Goal: Information Seeking & Learning: Get advice/opinions

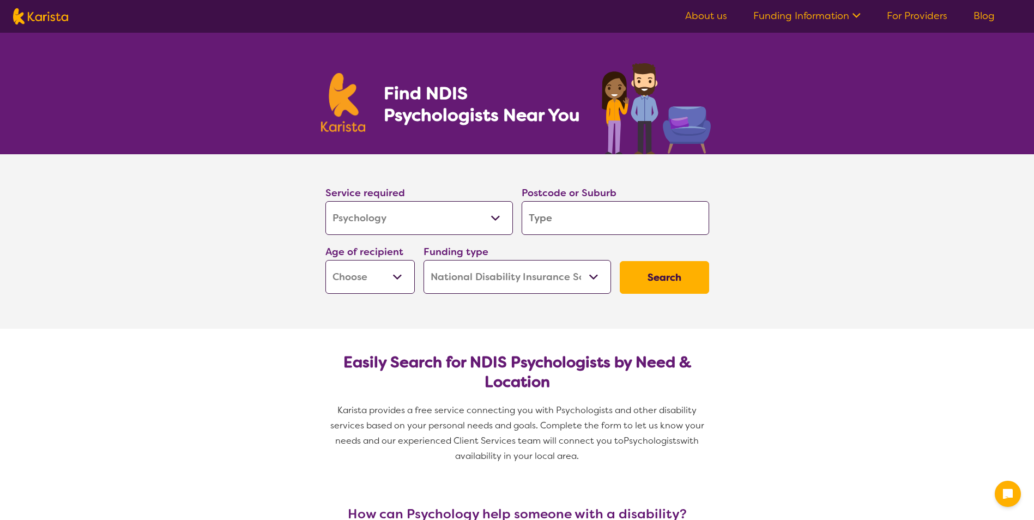
select select "Psychology"
select select "NDIS"
select select "Psychology"
select select "NDIS"
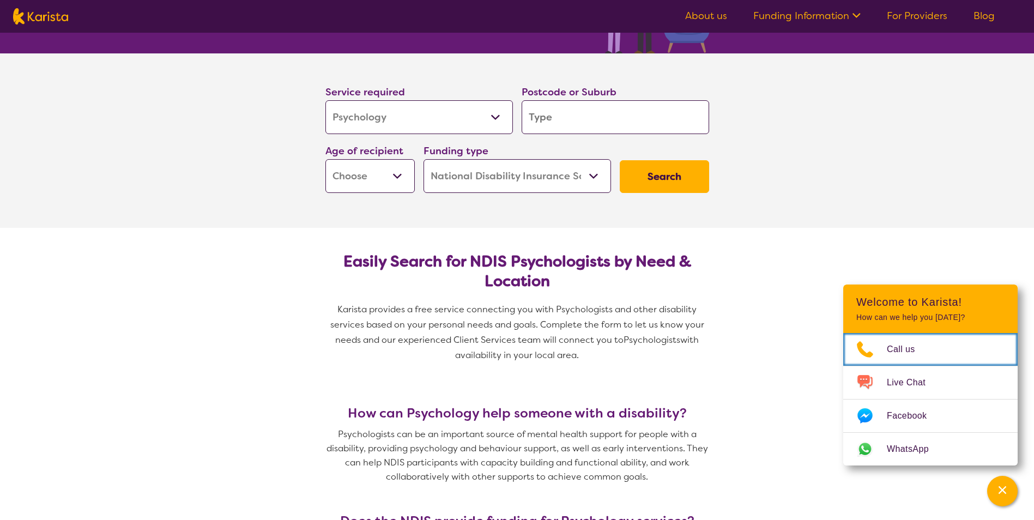
scroll to position [109, 0]
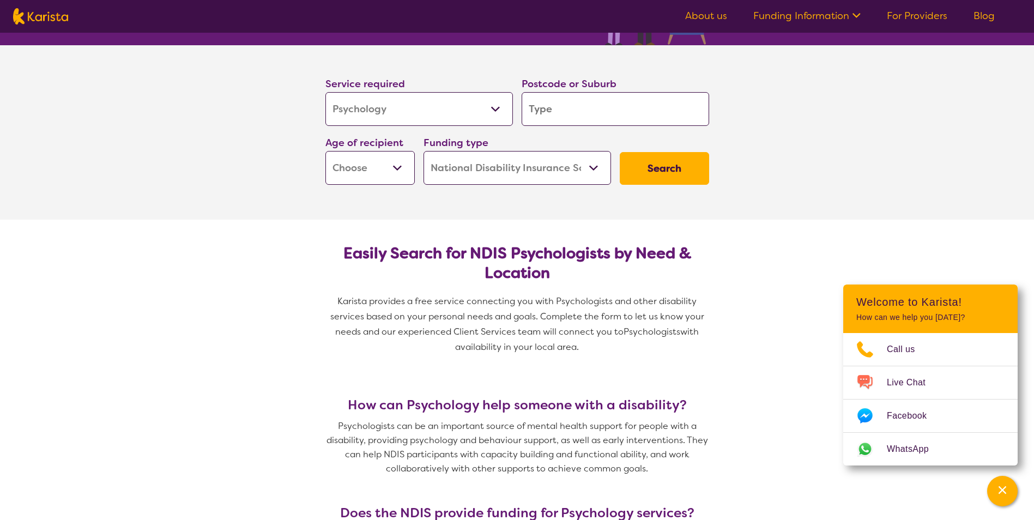
click at [539, 108] on input "search" at bounding box center [616, 109] width 188 height 34
type input "4"
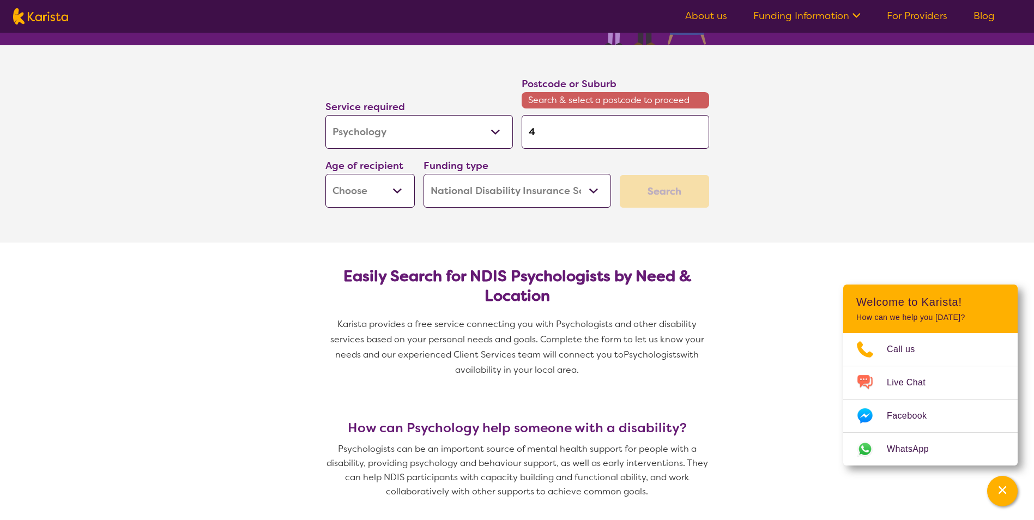
type input "41"
type input "411"
type input "4115"
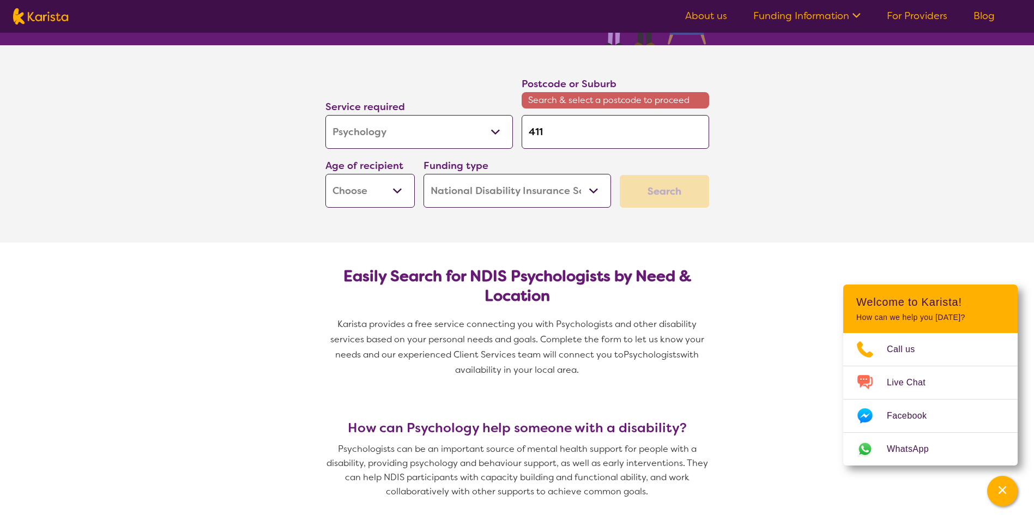
type input "4115"
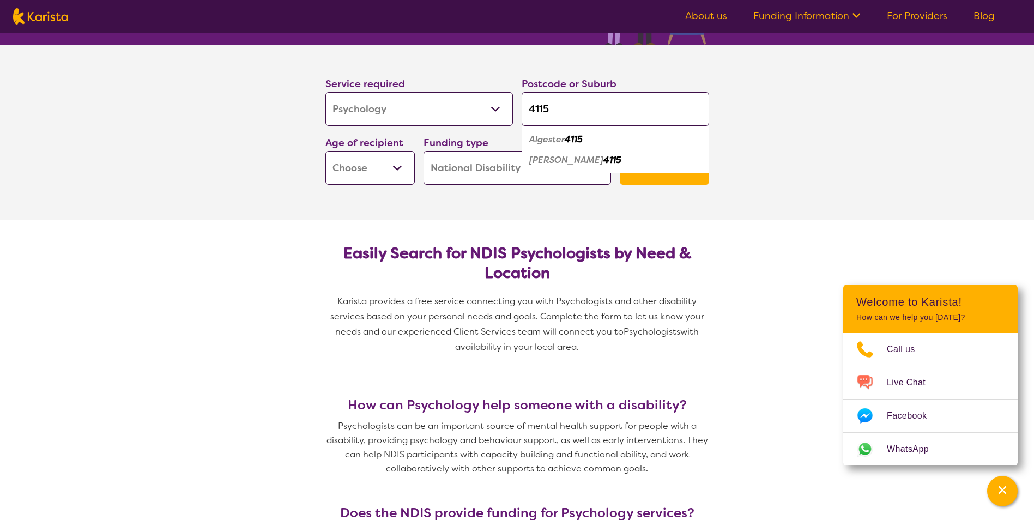
type input "4115"
click at [552, 142] on em "Algester" at bounding box center [546, 139] width 35 height 11
click at [401, 167] on select "Early Childhood - 0 to 9 Child - 10 to 11 Adolescent - 12 to 17 Adult - 18 to 6…" at bounding box center [369, 168] width 89 height 34
select select "AD"
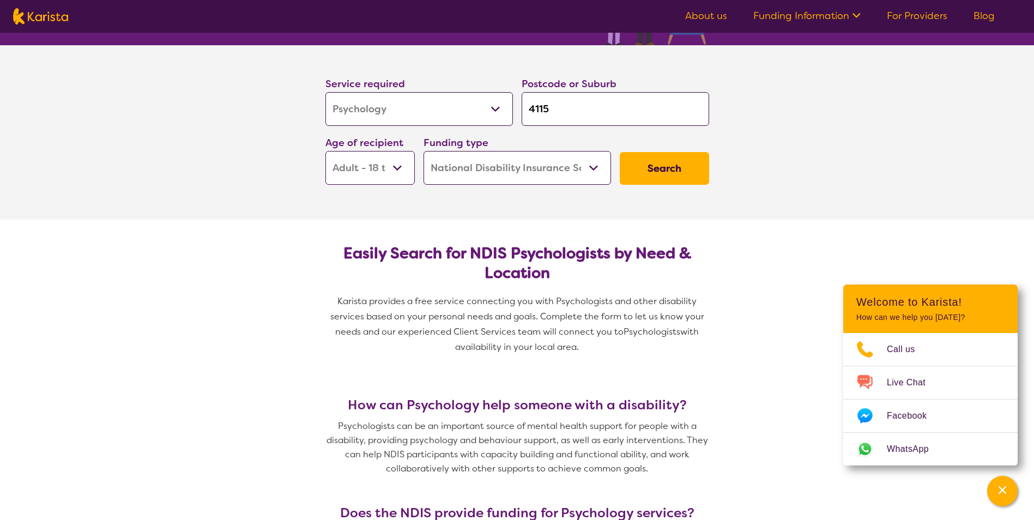
click at [325, 151] on select "Early Childhood - 0 to 9 Child - 10 to 11 Adolescent - 12 to 17 Adult - 18 to 6…" at bounding box center [369, 168] width 89 height 34
select select "AD"
click at [595, 165] on select "Home Care Package (HCP) National Disability Insurance Scheme (NDIS) I don't know" at bounding box center [518, 168] width 188 height 34
click at [424, 151] on select "Home Care Package (HCP) National Disability Insurance Scheme (NDIS) I don't know" at bounding box center [518, 168] width 188 height 34
click at [665, 171] on button "Search" at bounding box center [664, 168] width 89 height 33
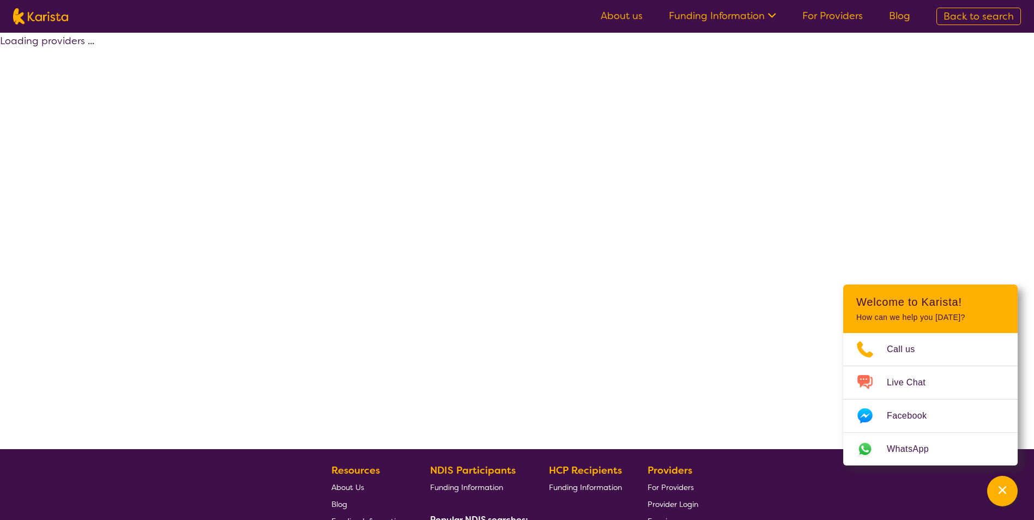
select select "by_score"
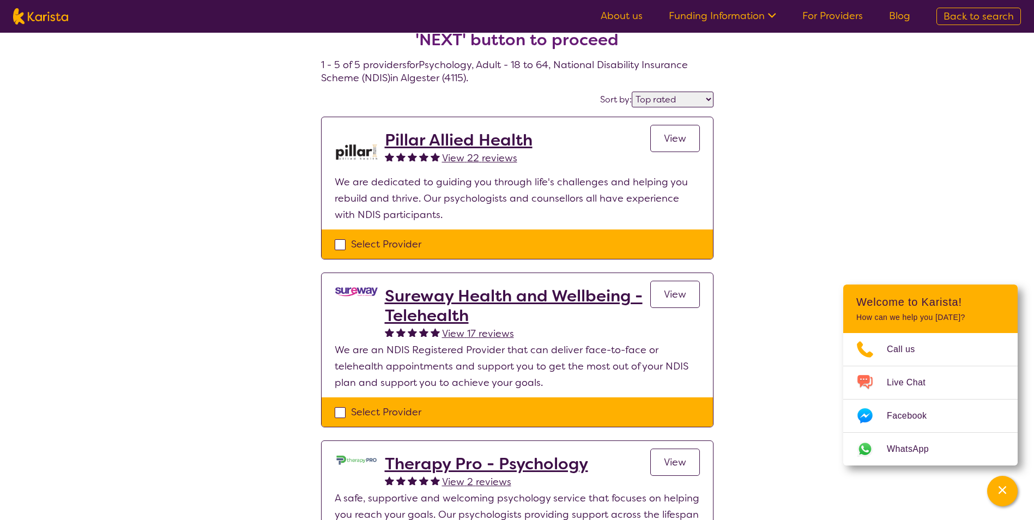
scroll to position [55, 0]
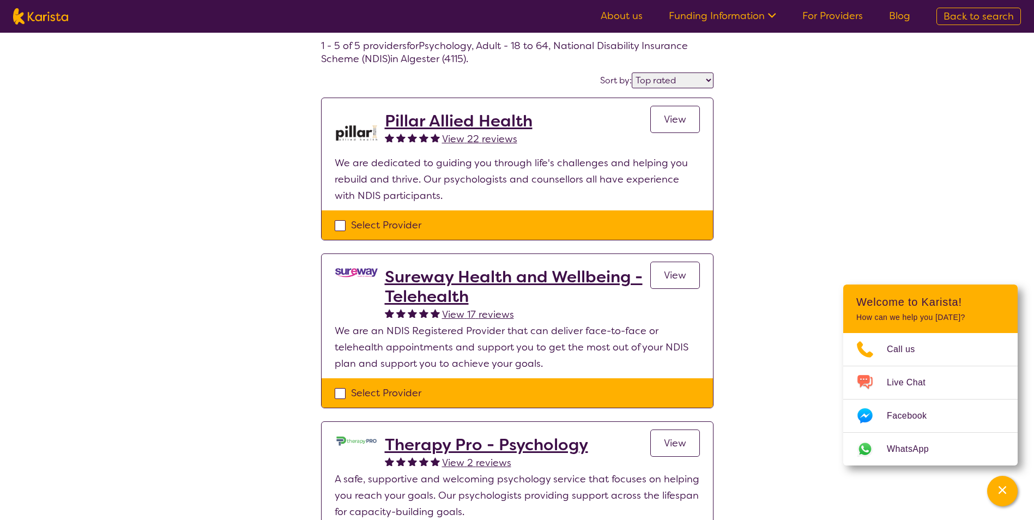
click at [674, 120] on span "View" at bounding box center [675, 119] width 22 height 13
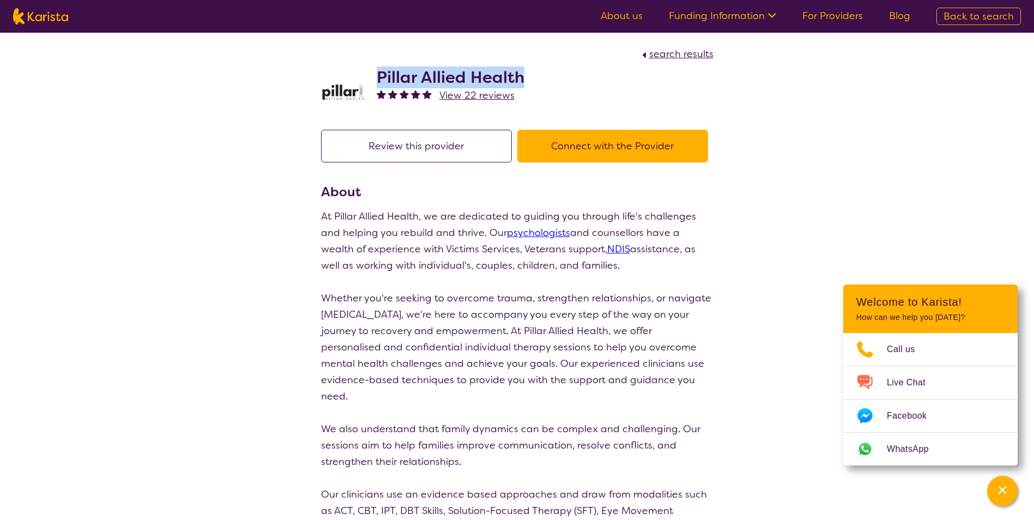
drag, startPoint x: 378, startPoint y: 74, endPoint x: 534, endPoint y: 81, distance: 155.5
click at [534, 81] on div "Pillar Allied Health View 22 reviews" at bounding box center [517, 89] width 393 height 55
drag, startPoint x: 534, startPoint y: 81, endPoint x: 498, endPoint y: 81, distance: 35.4
copy h2 "Pillar Allied Health"
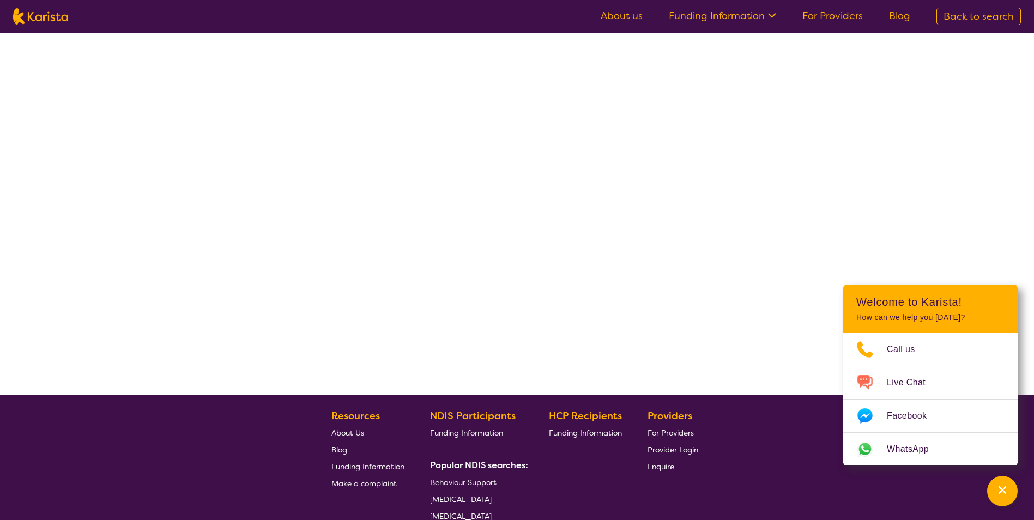
select select "by_score"
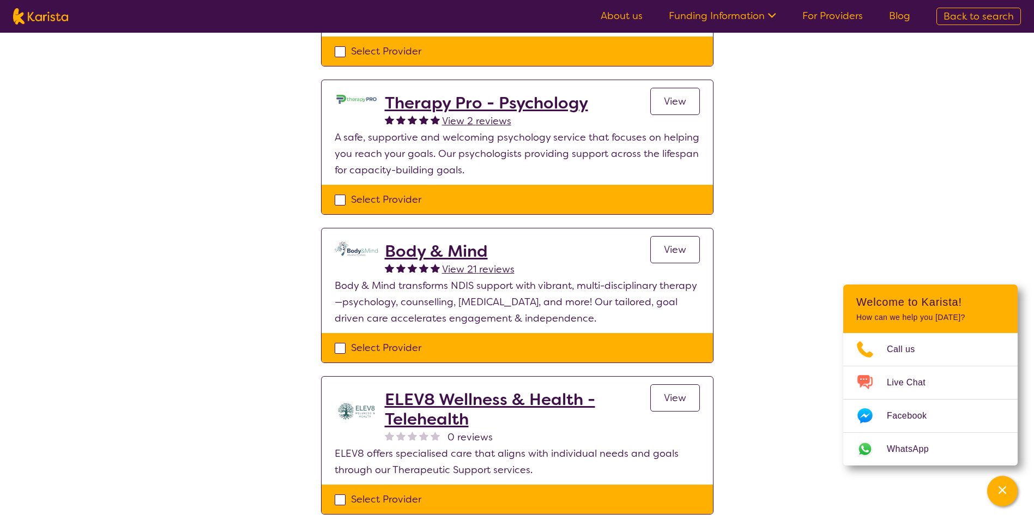
scroll to position [436, 0]
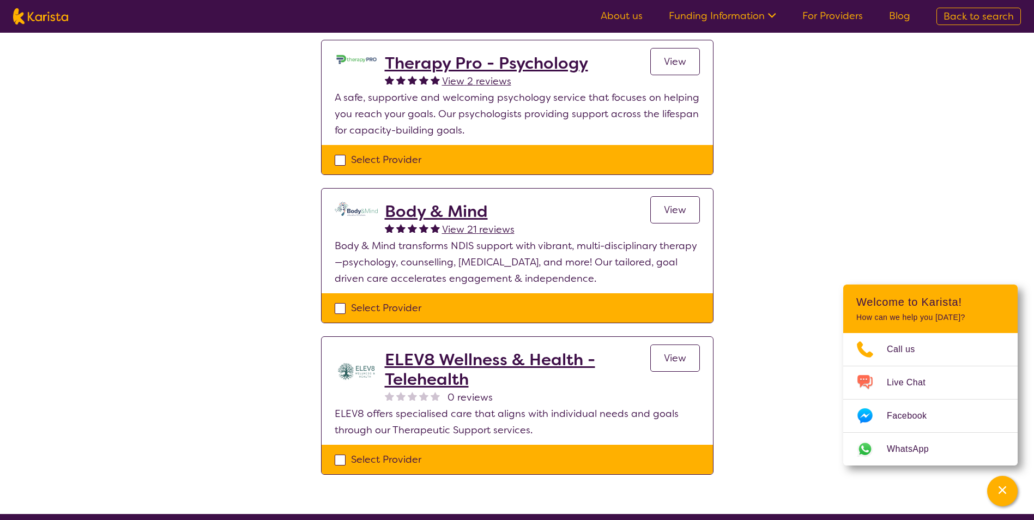
drag, startPoint x: 452, startPoint y: 212, endPoint x: -87, endPoint y: 237, distance: 539.7
click at [0, 237] on html "About us Funding Information NDIS - National Disability Insurance Scheme HCP - …" at bounding box center [517, 170] width 1034 height 1213
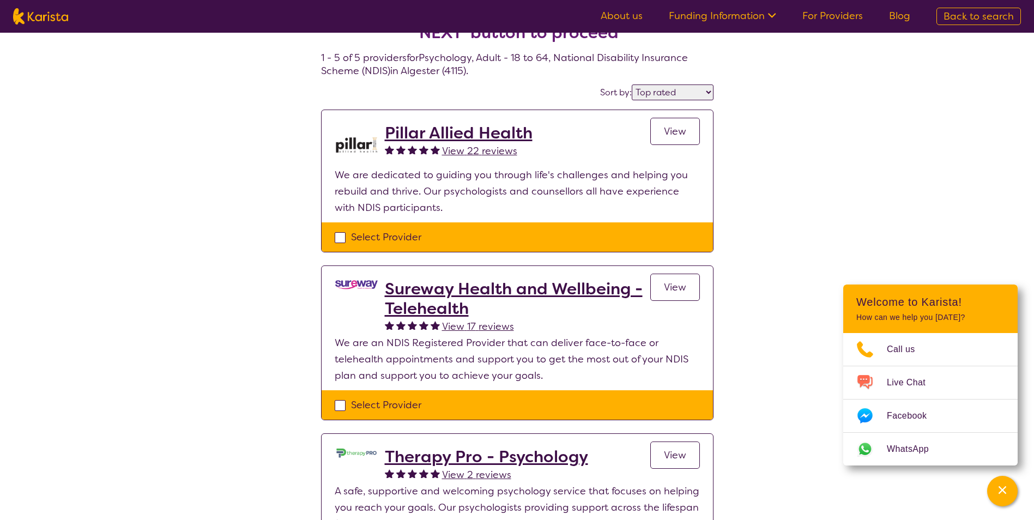
scroll to position [0, 0]
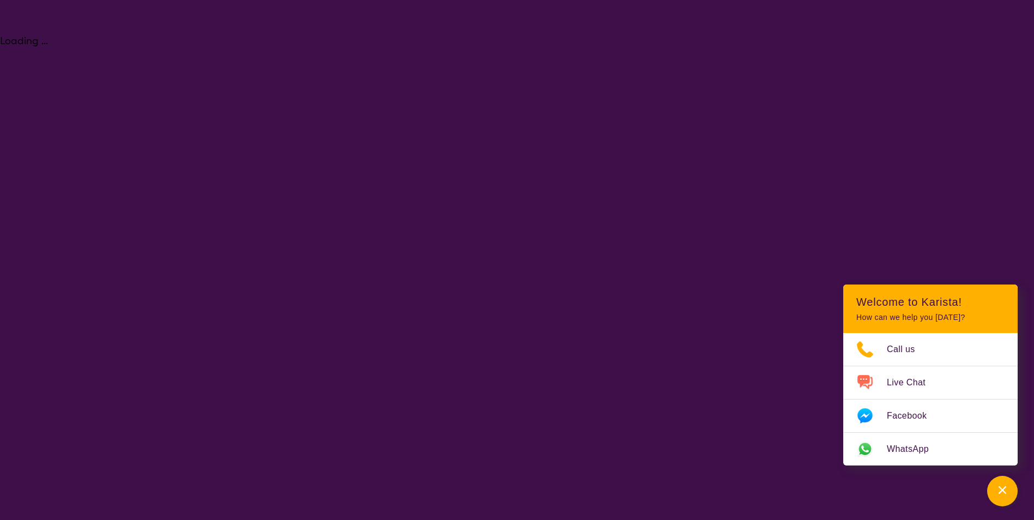
select select "Psychology"
select select "AD"
select select "NDIS"
select select "Psychology"
select select "AD"
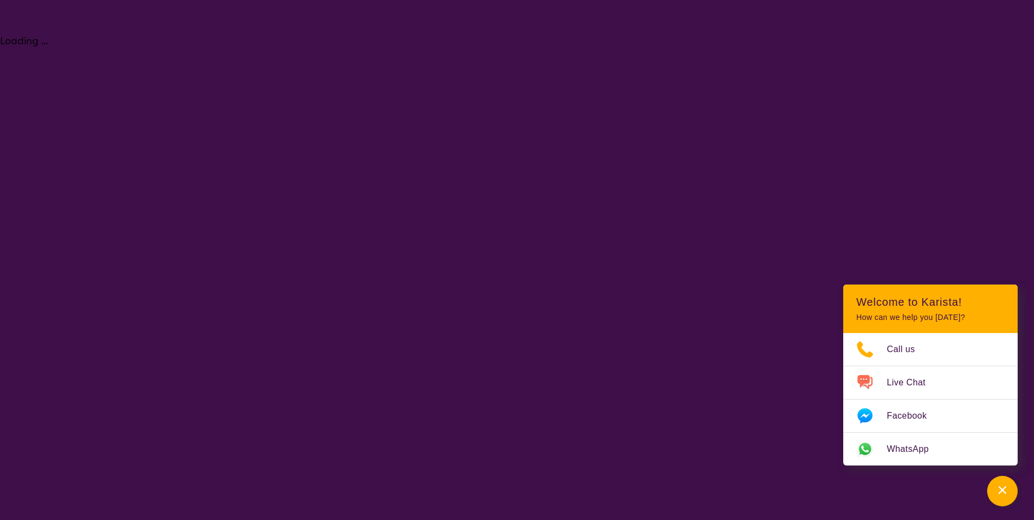
select select "NDIS"
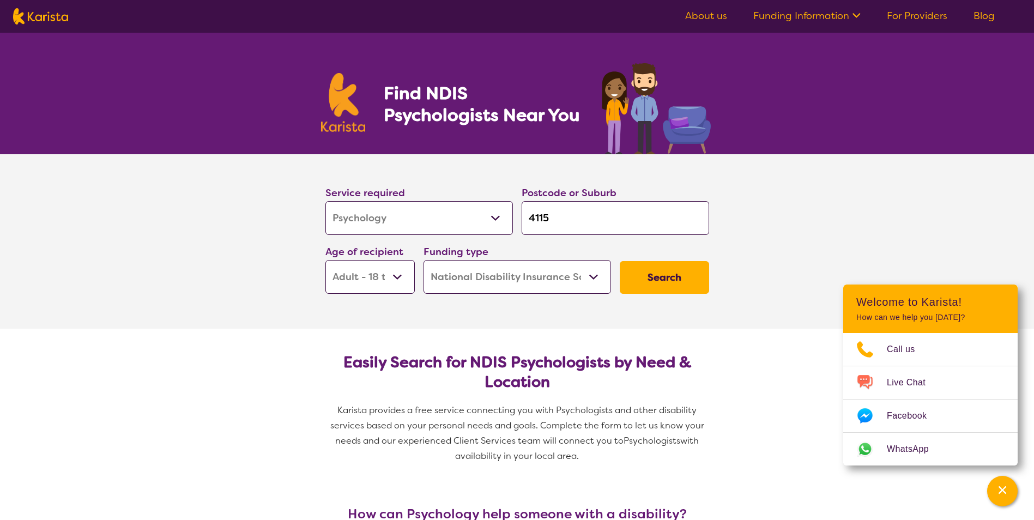
click at [595, 275] on select "Home Care Package (HCP) National Disability Insurance Scheme (NDIS) I don't know" at bounding box center [518, 277] width 188 height 34
drag, startPoint x: 552, startPoint y: 216, endPoint x: 508, endPoint y: 218, distance: 44.2
click at [508, 218] on div "Service required Allied Health Assistant Assessment ([MEDICAL_DATA] or [MEDICAL…" at bounding box center [517, 239] width 393 height 118
type input "u"
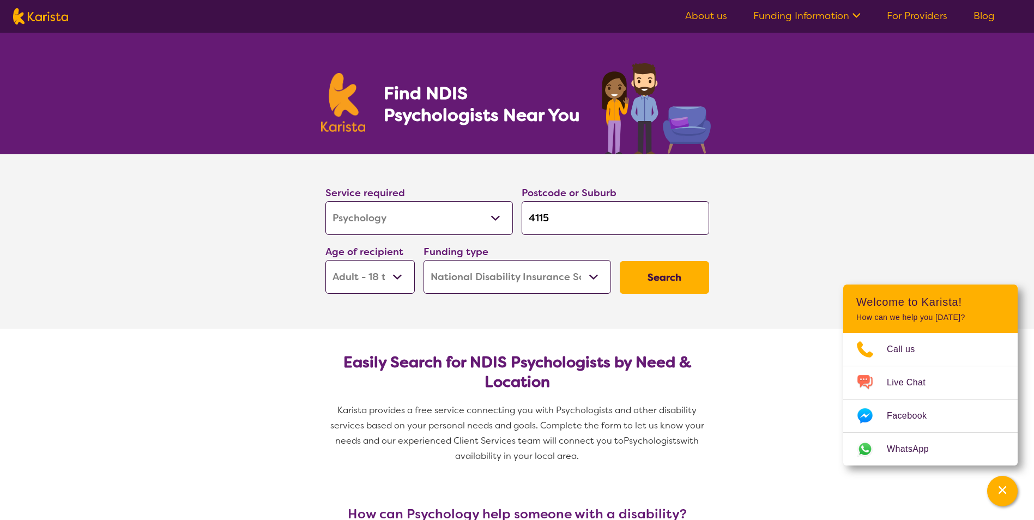
type input "u"
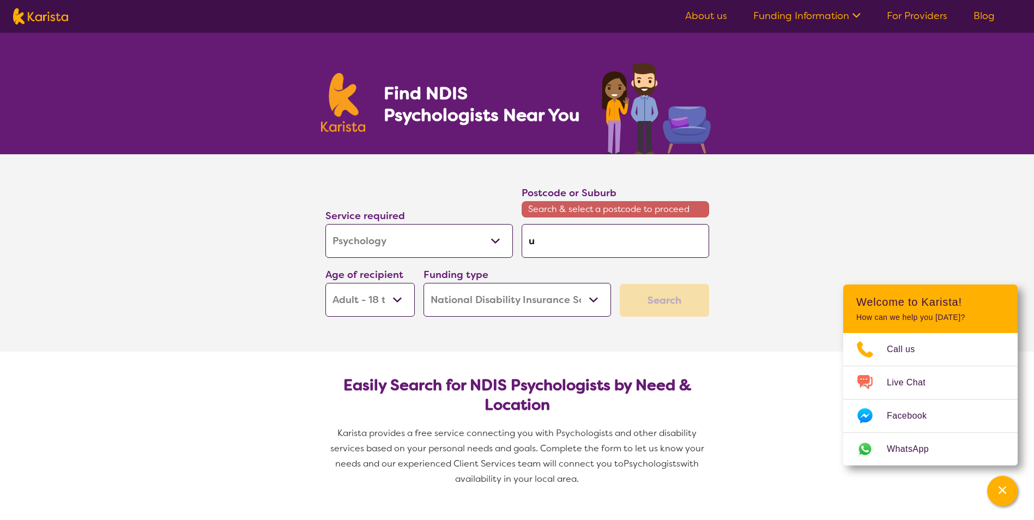
type input "un"
type input "und"
type input "unde"
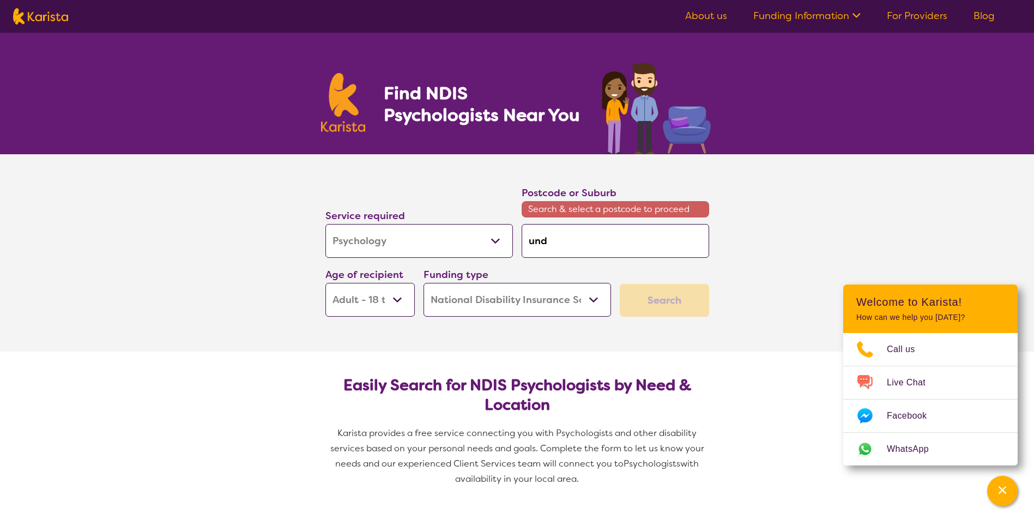
type input "unde"
type input "under"
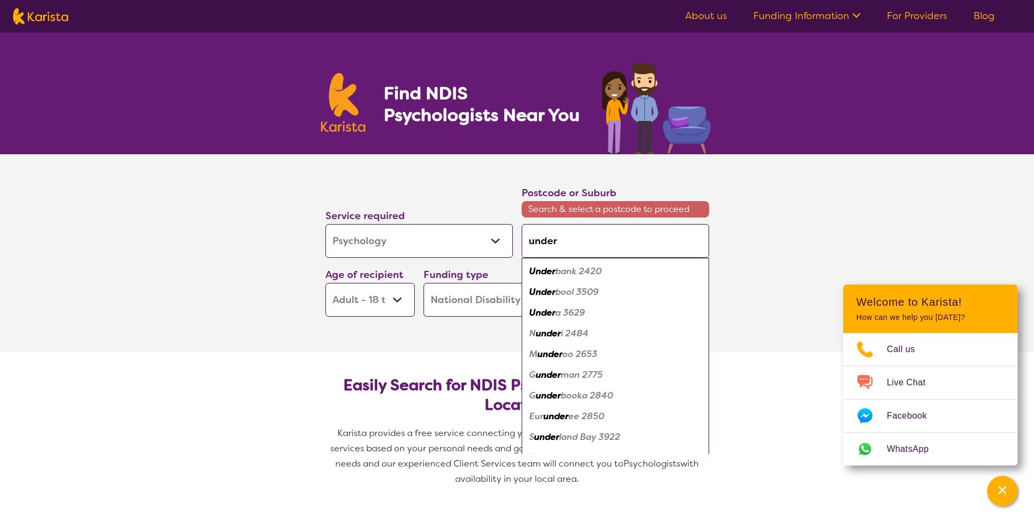
type input "underw"
type input "underwo"
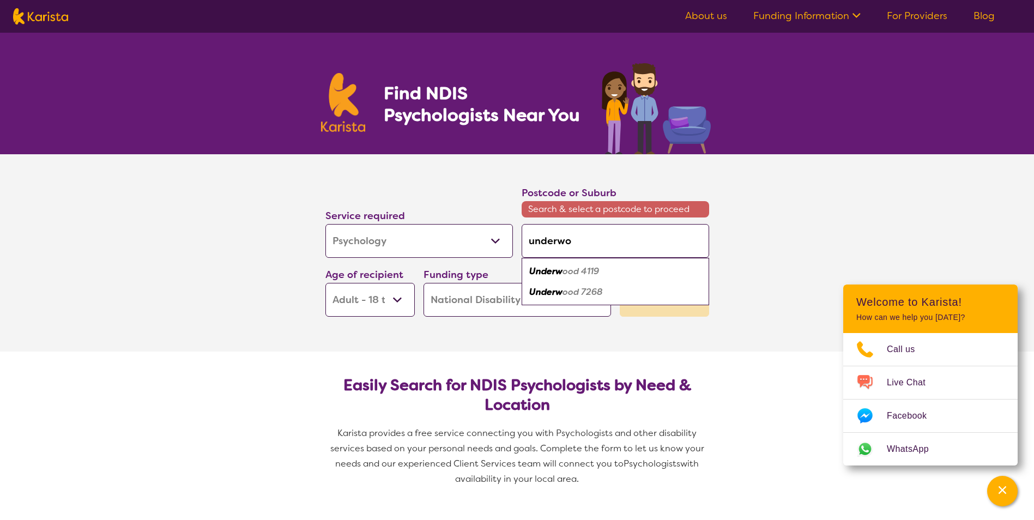
type input "underwoo"
type input "[PERSON_NAME]"
click at [604, 269] on em "4119" at bounding box center [613, 270] width 18 height 11
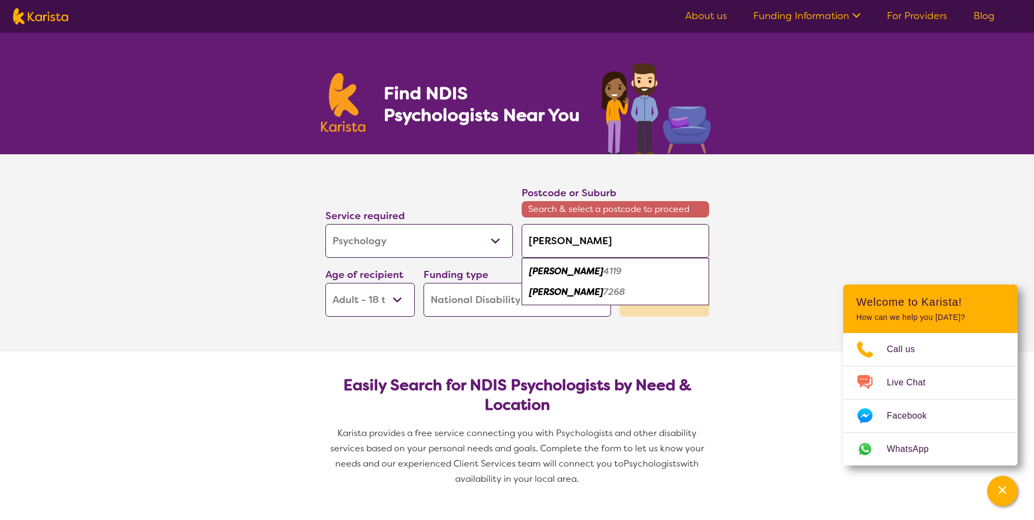
type input "4119"
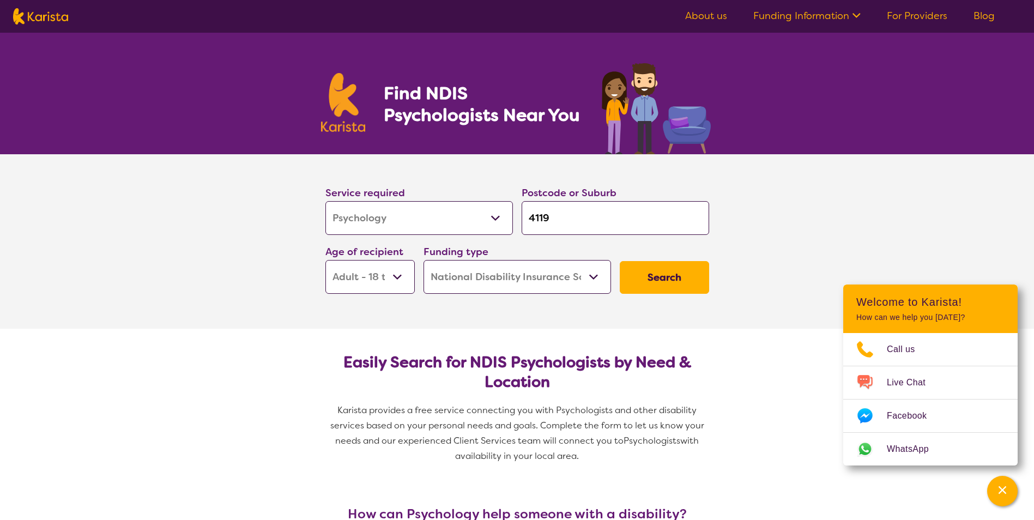
click at [655, 281] on button "Search" at bounding box center [664, 277] width 89 height 33
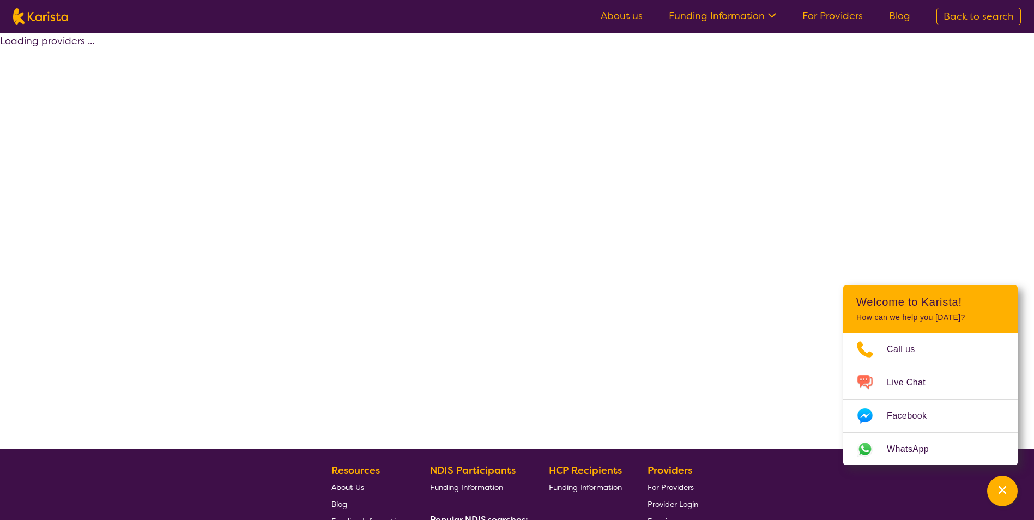
select select "by_score"
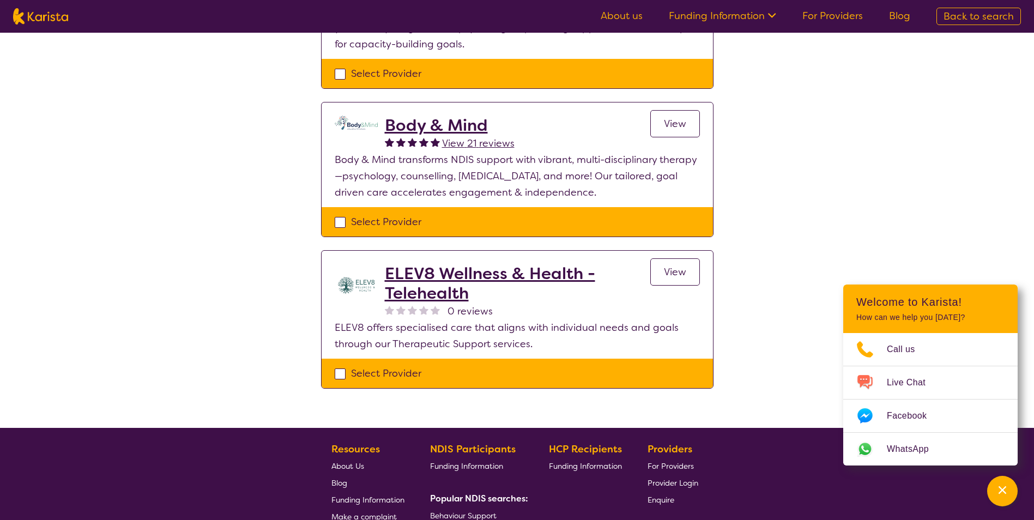
scroll to position [382, 0]
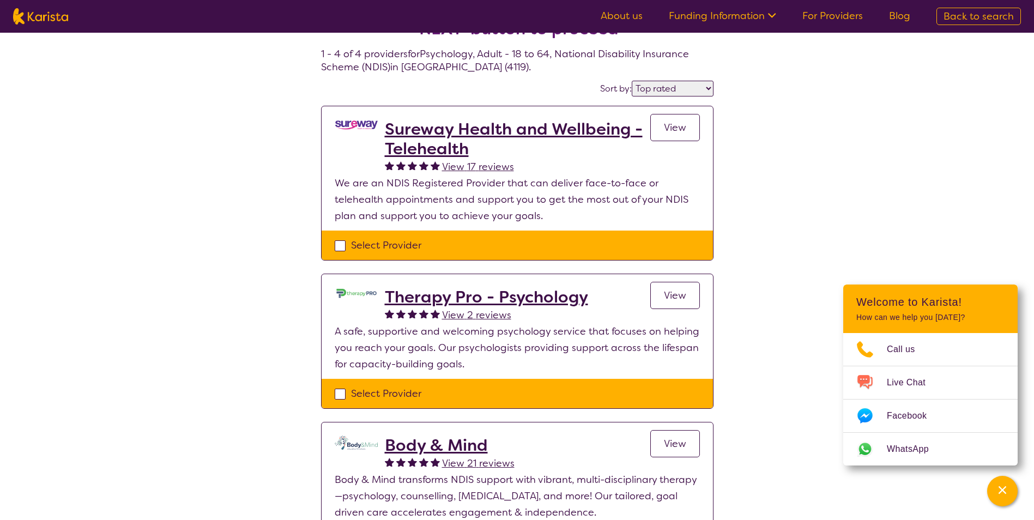
select select "Psychology"
select select "AD"
select select "NDIS"
select select "Psychology"
select select "AD"
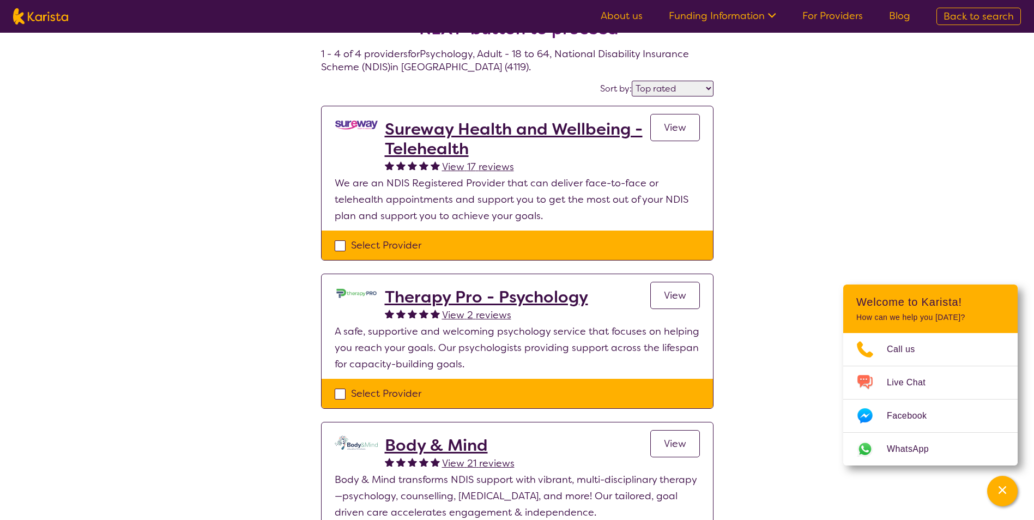
select select "NDIS"
